Goal: Transaction & Acquisition: Purchase product/service

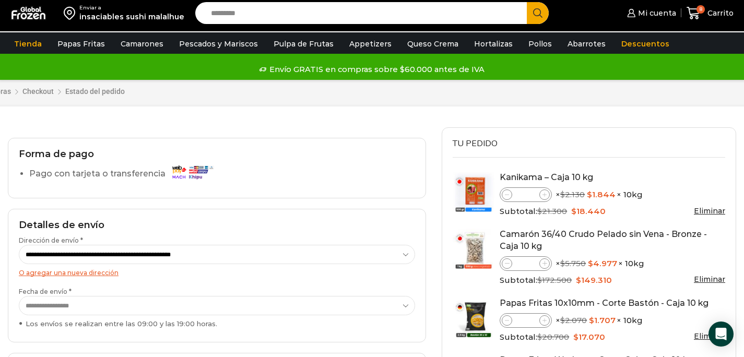
select select "*"
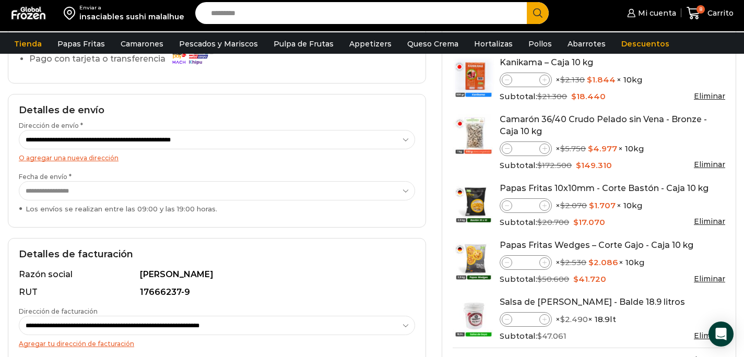
click at [509, 153] on span at bounding box center [507, 149] width 10 height 10
type input "*"
click at [548, 203] on span at bounding box center [545, 206] width 10 height 10
type input "*"
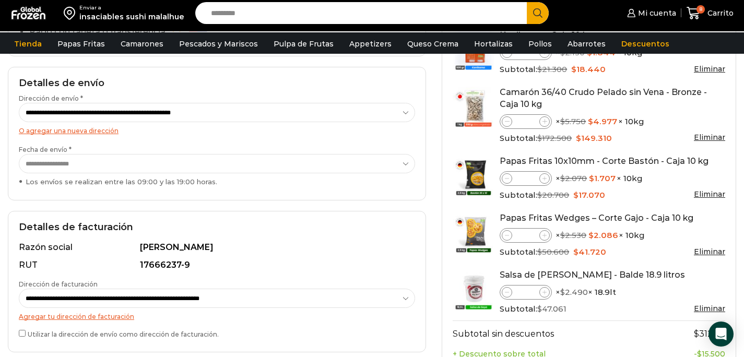
scroll to position [120, 0]
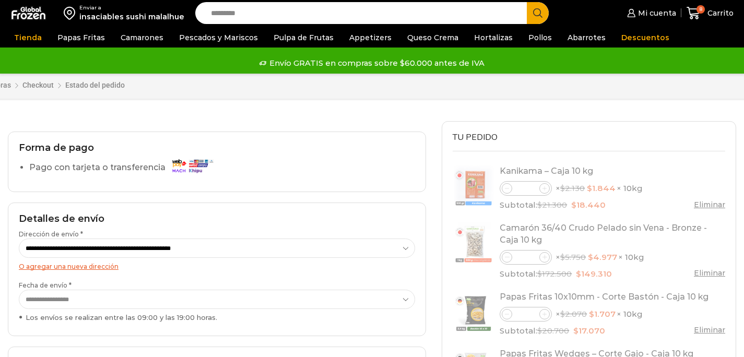
select select "*"
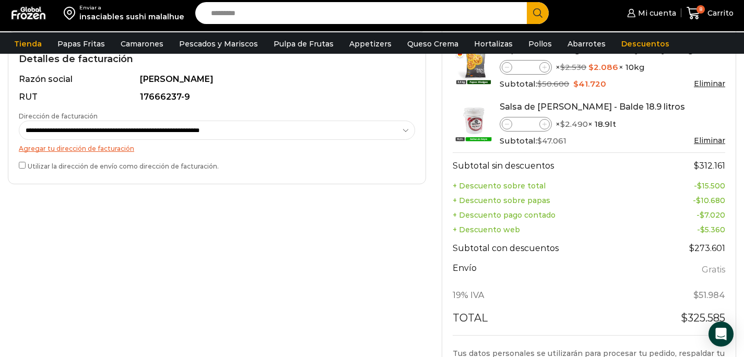
scroll to position [314, 0]
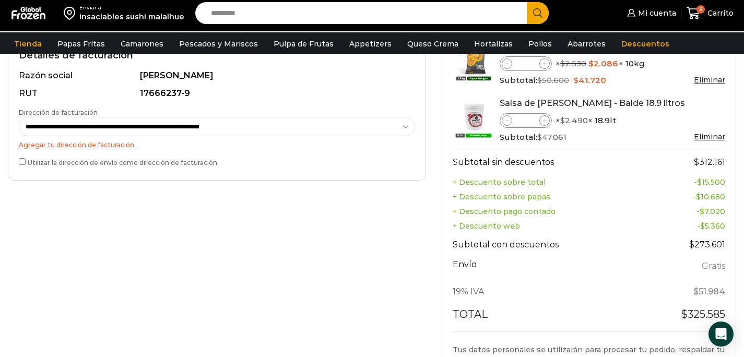
click at [542, 62] on span at bounding box center [545, 63] width 10 height 10
type input "*"
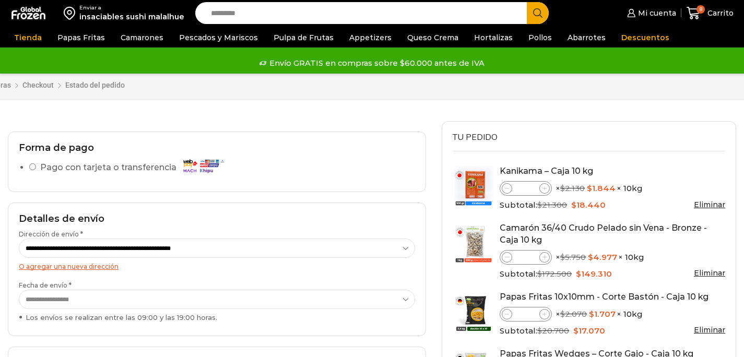
select select "*"
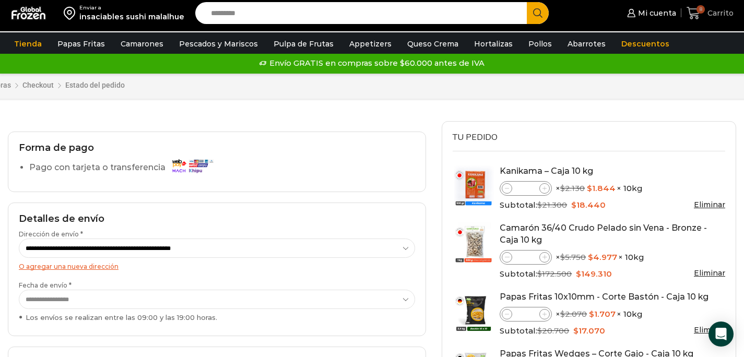
click at [711, 10] on span "Carrito" at bounding box center [719, 13] width 29 height 10
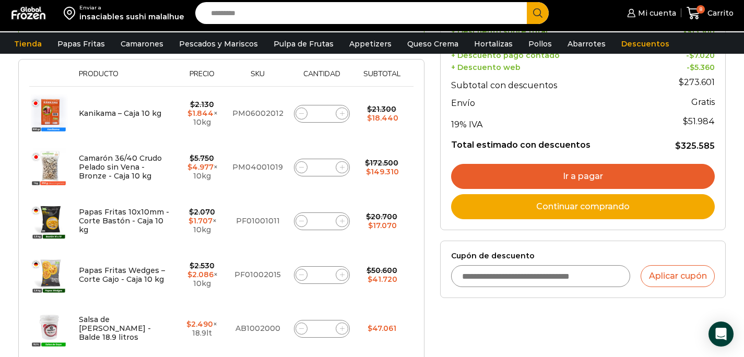
scroll to position [213, 0]
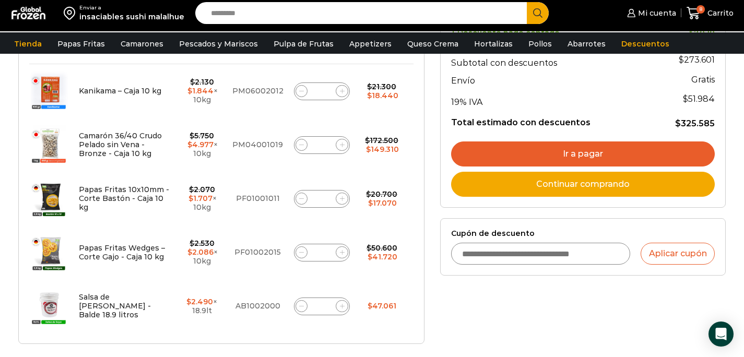
click at [340, 250] on icon at bounding box center [342, 252] width 5 height 5
type input "*"
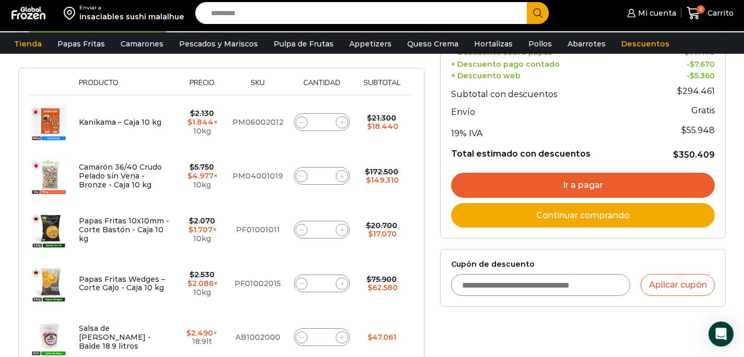
scroll to position [231, 0]
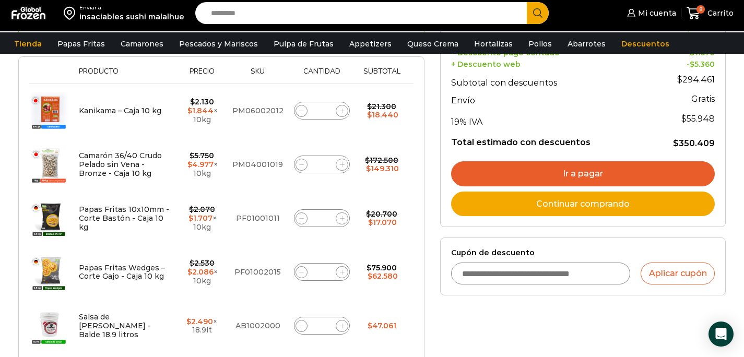
click at [297, 159] on span at bounding box center [302, 165] width 13 height 13
type input "*"
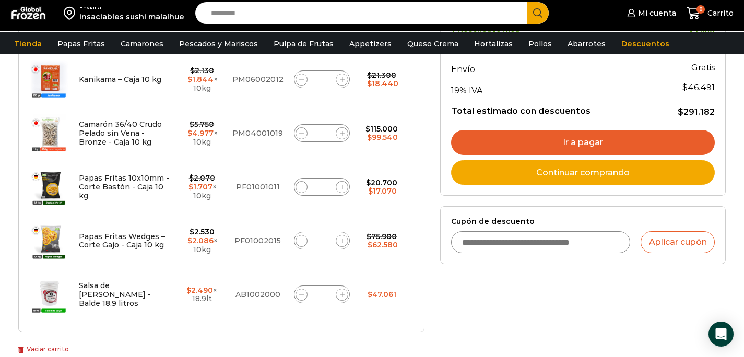
scroll to position [264, 0]
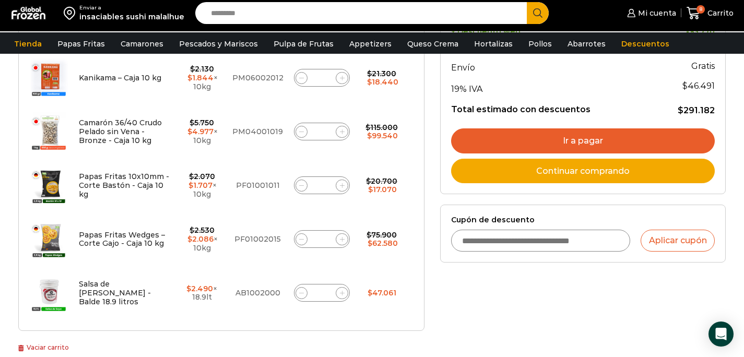
click at [501, 134] on link "Ir a pagar" at bounding box center [583, 140] width 264 height 25
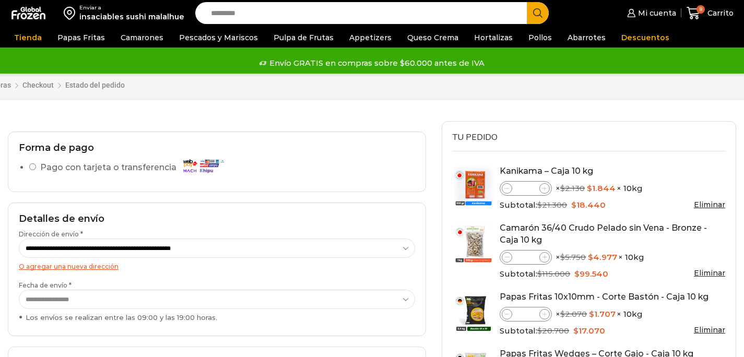
select select "*"
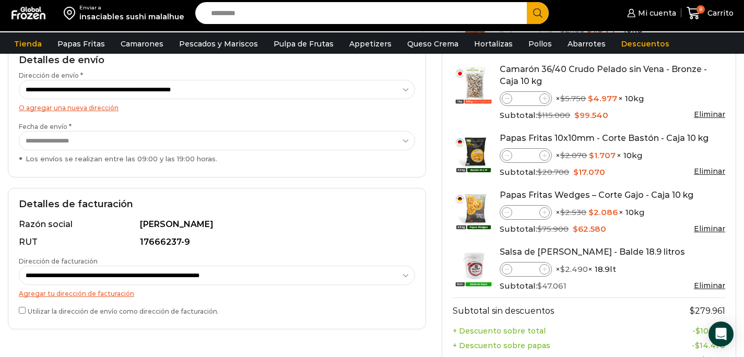
scroll to position [164, 0]
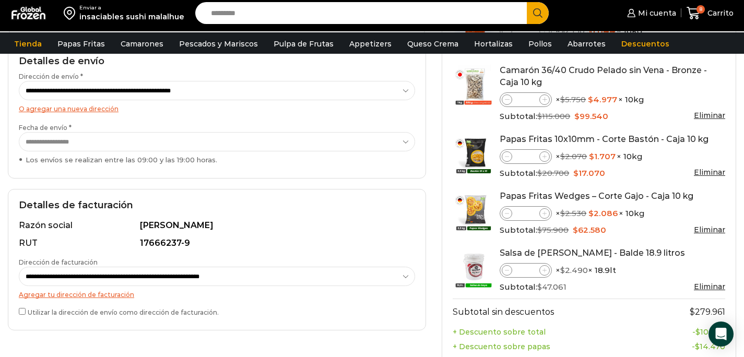
click at [544, 102] on span at bounding box center [545, 100] width 10 height 10
type input "*"
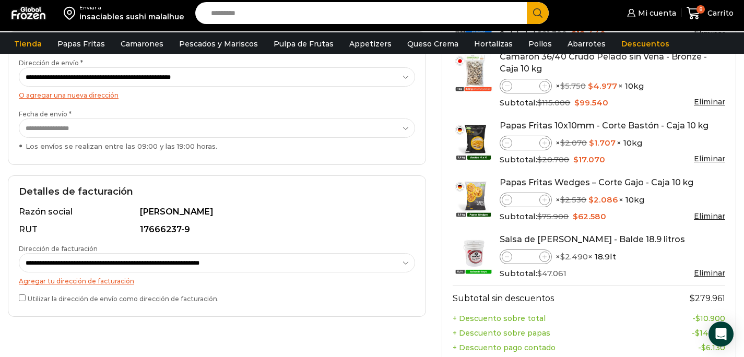
scroll to position [180, 0]
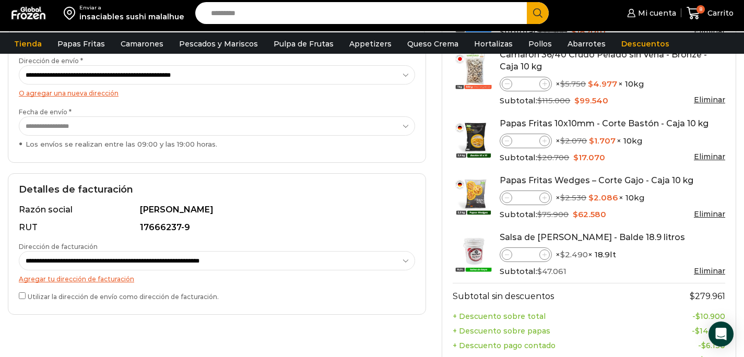
click at [546, 143] on span at bounding box center [545, 141] width 10 height 10
type input "*"
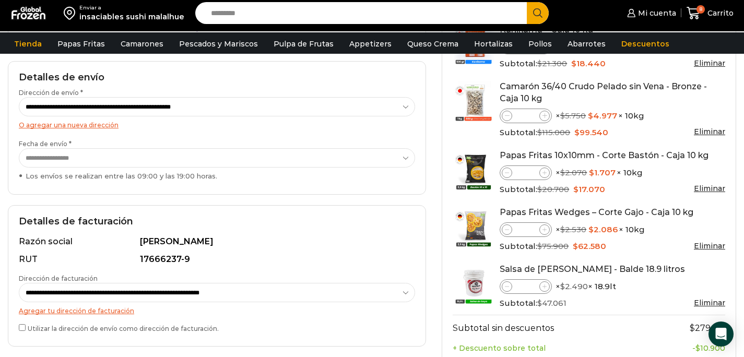
scroll to position [150, 0]
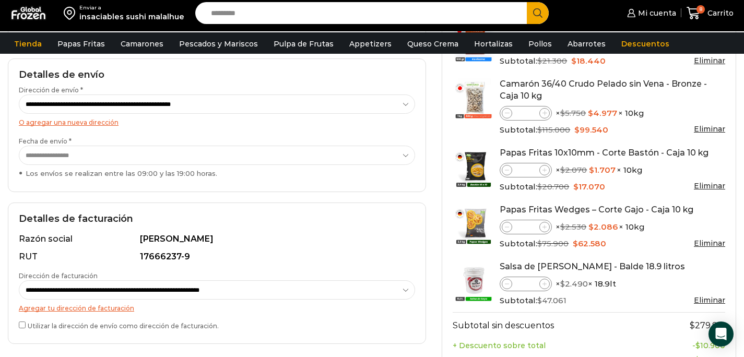
click at [543, 282] on icon at bounding box center [545, 284] width 5 height 5
type input "*"
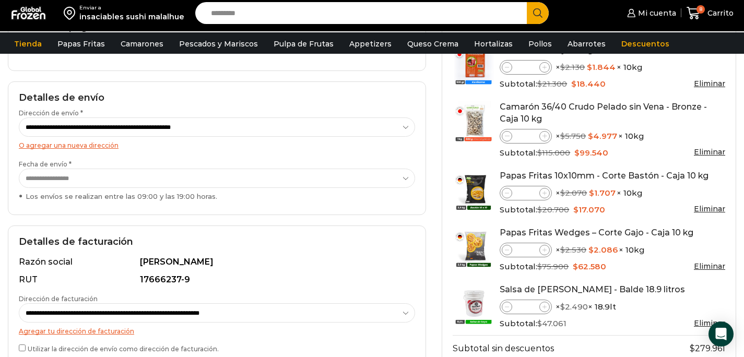
scroll to position [124, 0]
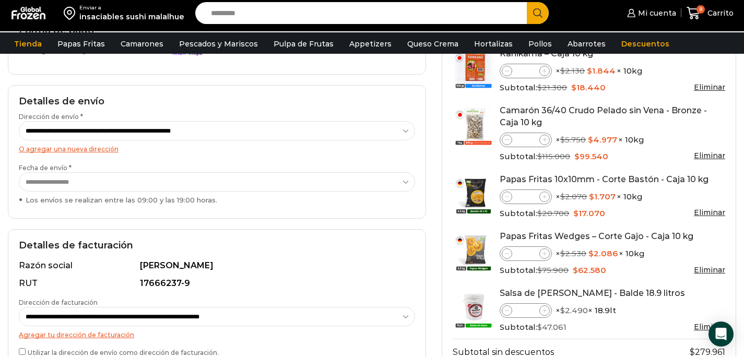
click at [546, 142] on span at bounding box center [545, 140] width 10 height 10
type input "*"
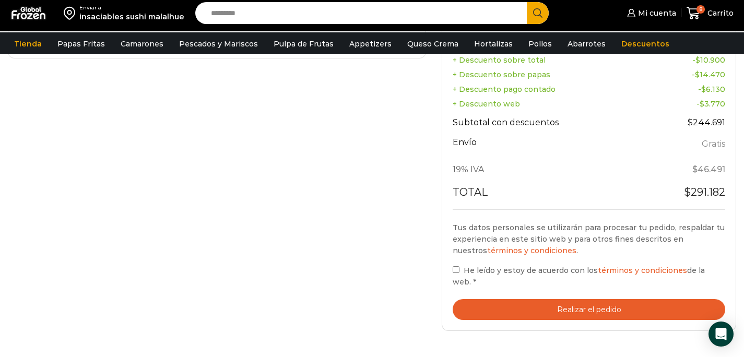
scroll to position [438, 0]
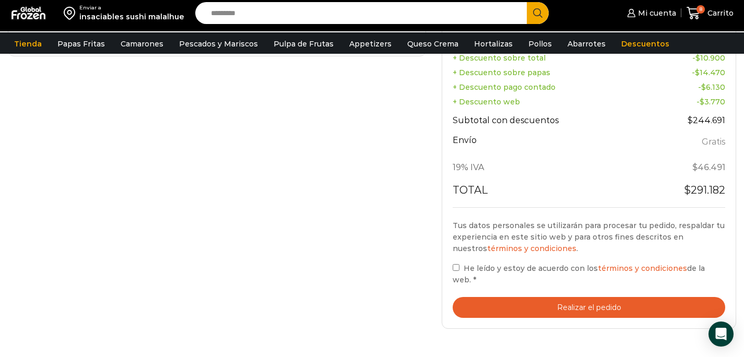
click at [500, 310] on button "Realizar el pedido" at bounding box center [589, 307] width 273 height 21
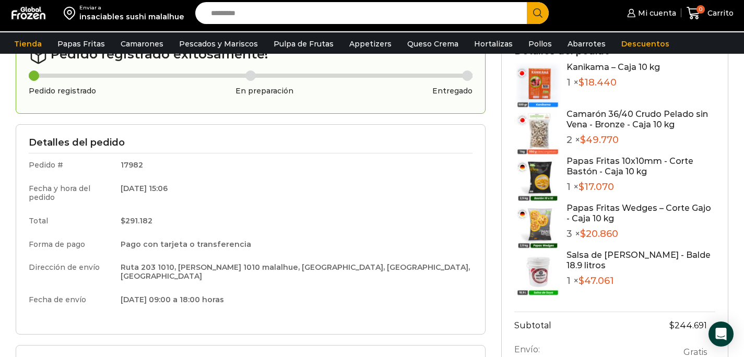
scroll to position [71, 0]
